Goal: Task Accomplishment & Management: Manage account settings

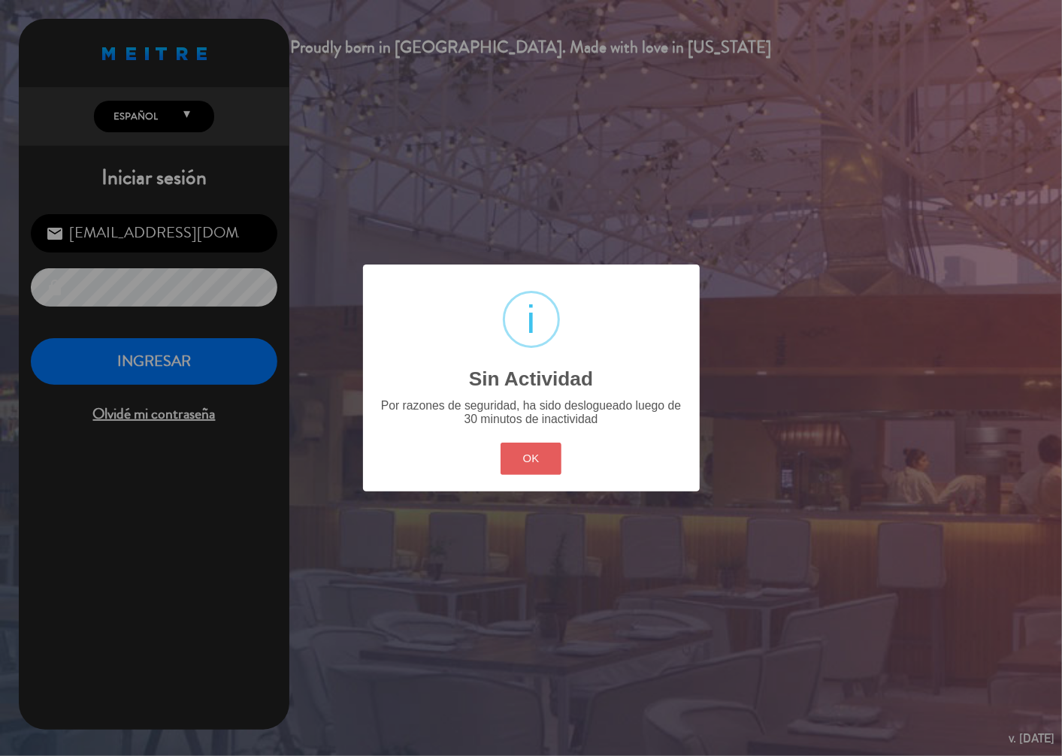
click at [529, 449] on button "OK" at bounding box center [530, 459] width 61 height 32
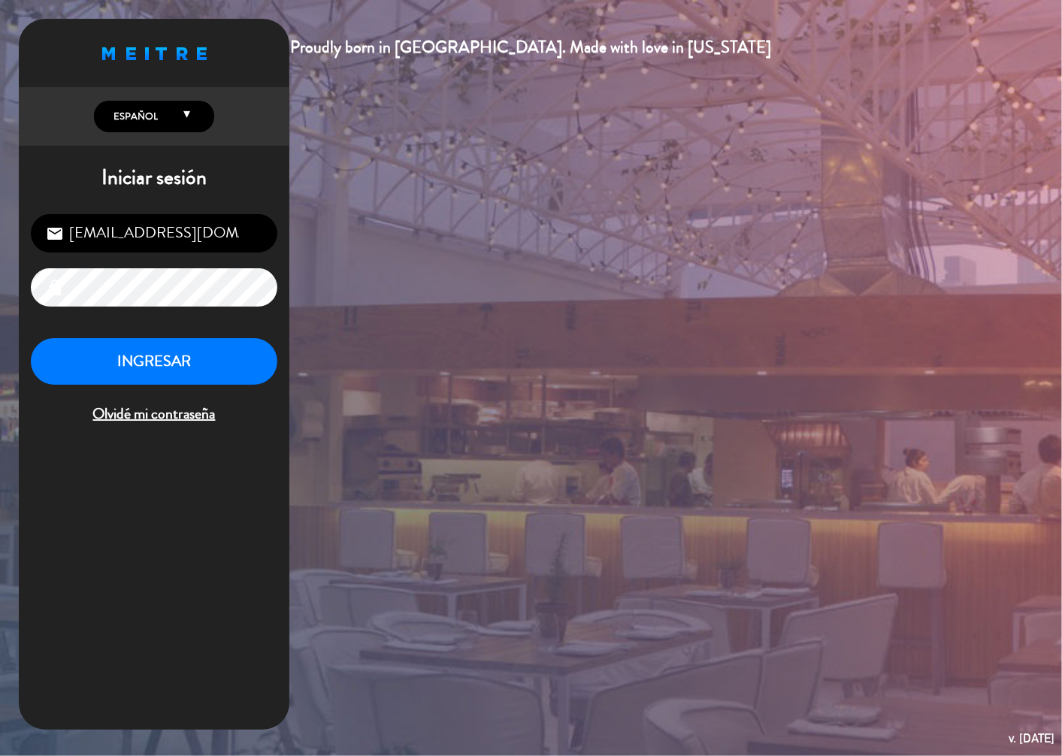
drag, startPoint x: 288, startPoint y: 376, endPoint x: 239, endPoint y: 372, distance: 49.0
click at [257, 376] on div "Proudly born in [GEOGRAPHIC_DATA]. Made with love in [US_STATE] English Español…" at bounding box center [531, 378] width 1062 height 756
click at [239, 372] on button "INGRESAR" at bounding box center [154, 361] width 246 height 47
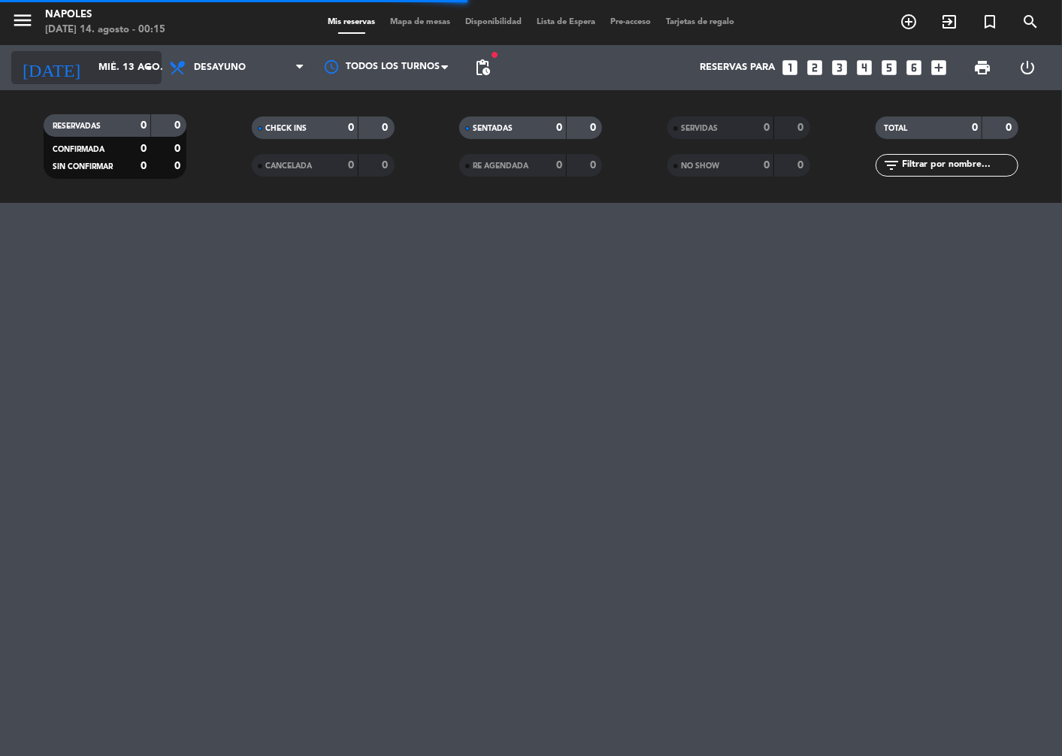
click at [132, 77] on input "mié. 13 ago." at bounding box center [155, 67] width 129 height 27
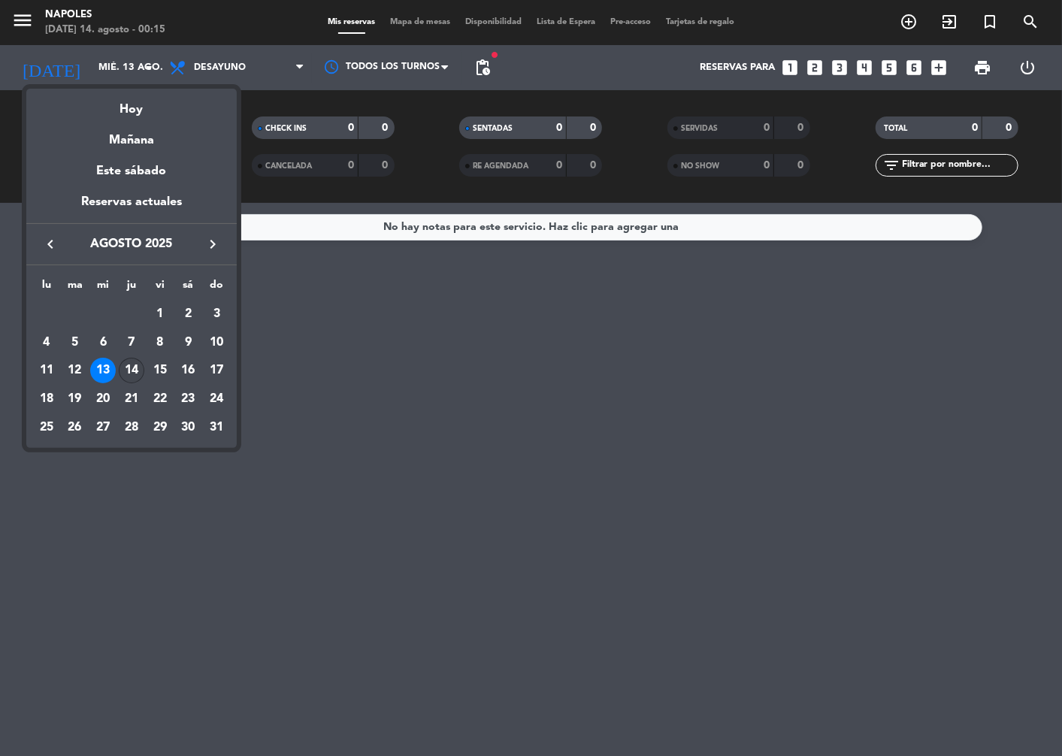
click at [132, 366] on div "14" at bounding box center [132, 371] width 26 height 26
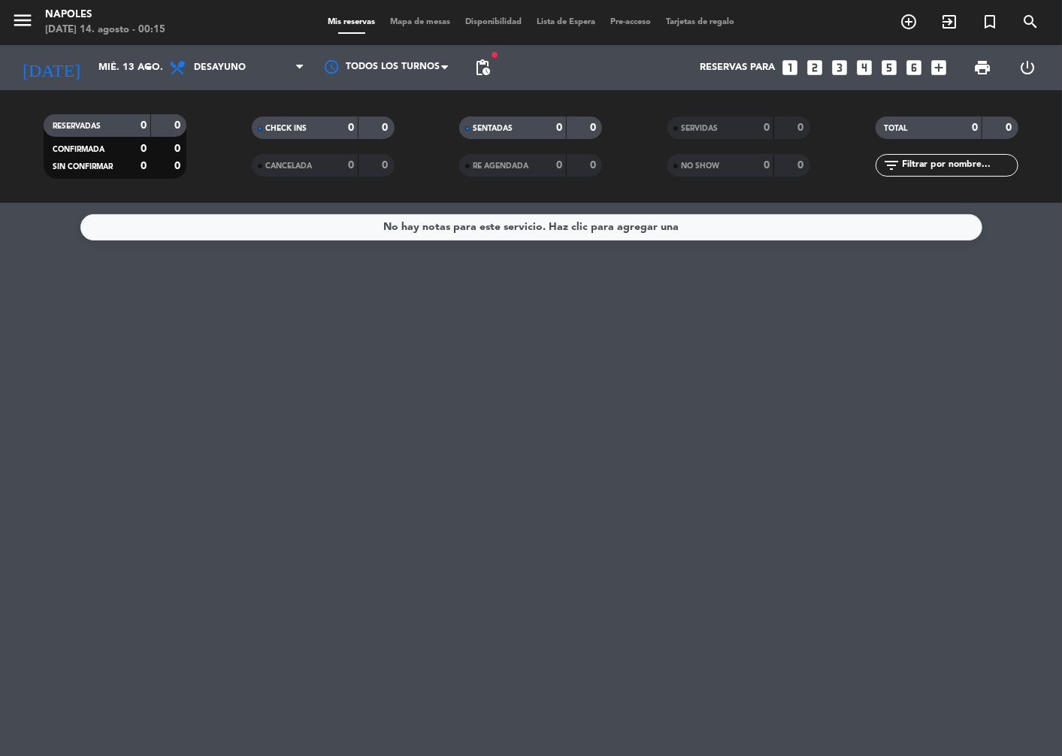
type input "jue. 14 ago."
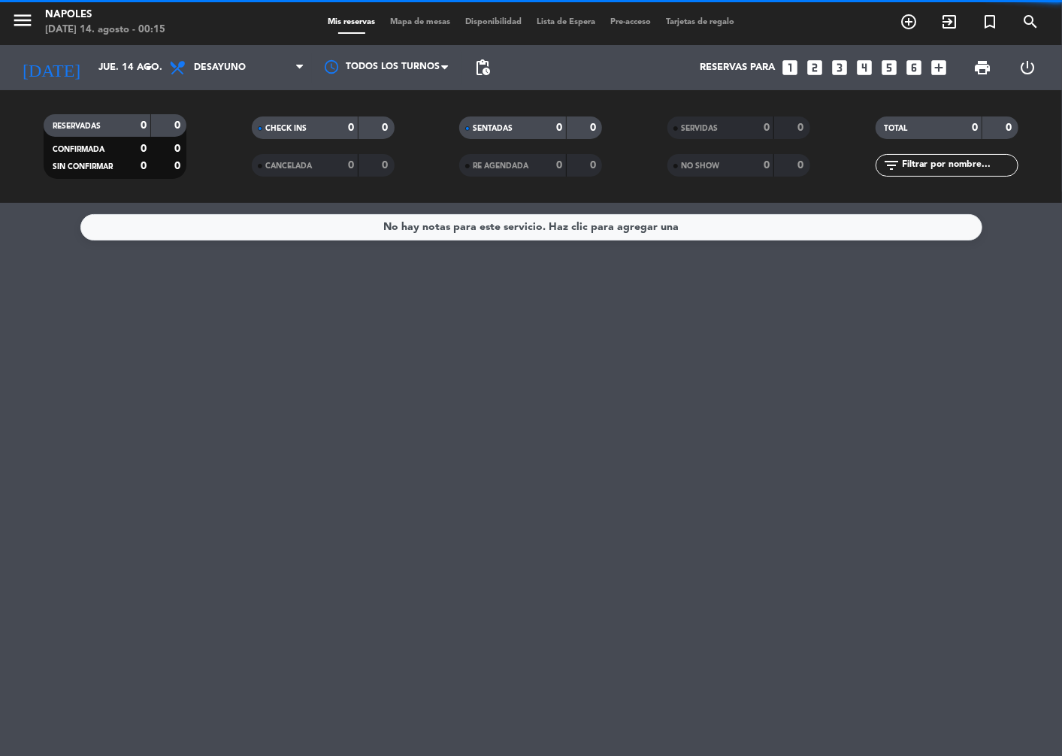
click at [229, 80] on span "Desayuno" at bounding box center [237, 67] width 150 height 33
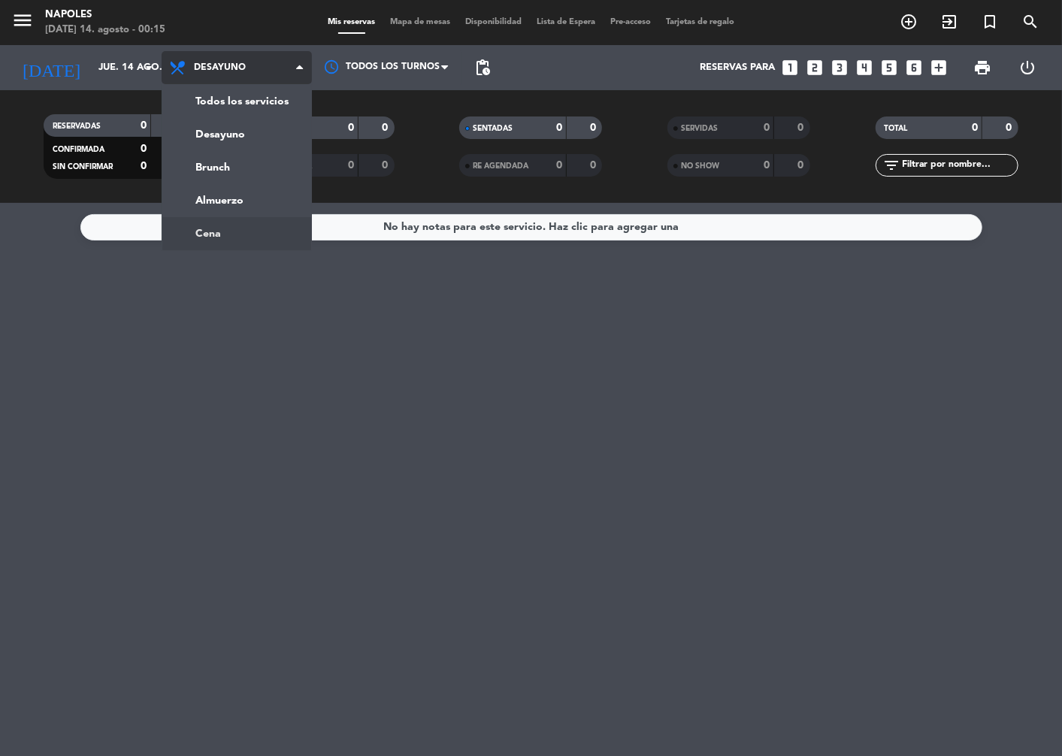
click at [269, 224] on ng-component "menu Napoles [DATE] 14. agosto - 00:15 Mis reservas Mapa de mesas Disponibilida…" at bounding box center [531, 378] width 1062 height 756
